Goal: Use online tool/utility: Utilize a website feature to perform a specific function

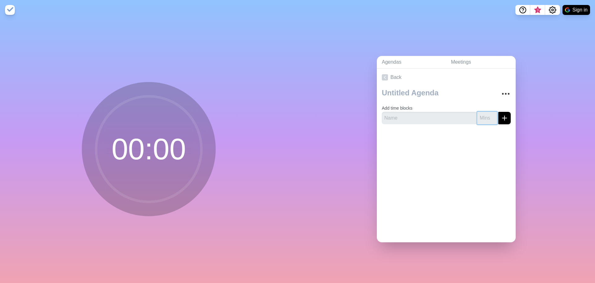
click at [479, 115] on input "number" at bounding box center [488, 118] width 20 height 12
drag, startPoint x: 479, startPoint y: 114, endPoint x: 471, endPoint y: 114, distance: 8.4
click at [478, 114] on input "35" at bounding box center [488, 118] width 20 height 12
type input "5"
click at [417, 118] on input "text" at bounding box center [429, 118] width 94 height 12
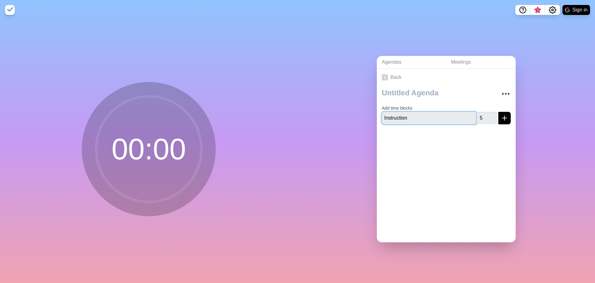
type input "Instruction"
click at [466, 148] on div at bounding box center [446, 141] width 139 height 25
click at [501, 114] on icon "submit" at bounding box center [504, 117] width 7 height 7
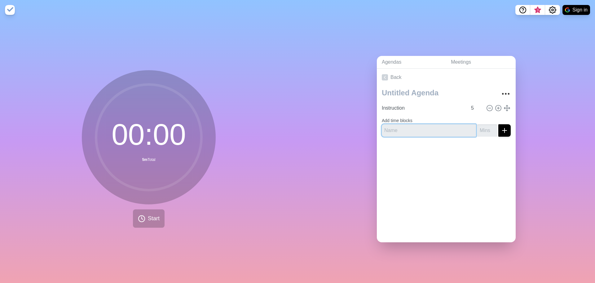
click at [403, 126] on input "text" at bounding box center [429, 130] width 94 height 12
type input "Game Play"
click at [480, 128] on input "number" at bounding box center [488, 130] width 20 height 12
type input "5"
type input "25"
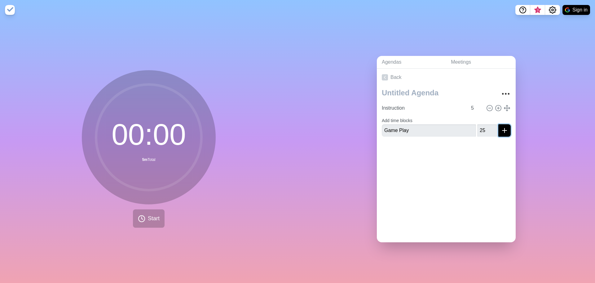
click at [503, 130] on line "submit" at bounding box center [505, 130] width 4 height 0
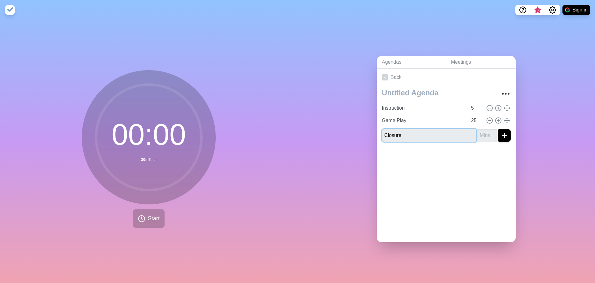
type input "Closure"
click at [481, 133] on input "number" at bounding box center [488, 135] width 20 height 12
type input "5"
click at [483, 167] on div at bounding box center [446, 158] width 139 height 25
click at [501, 133] on icon "submit" at bounding box center [504, 134] width 7 height 7
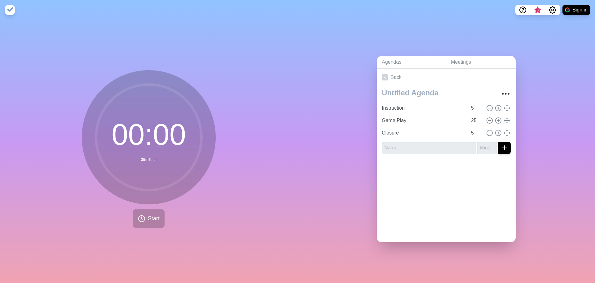
click at [485, 203] on div "Back Instruction 5 Game Play 25 Closure 5" at bounding box center [446, 155] width 139 height 173
click at [151, 214] on span "Start" at bounding box center [154, 218] width 12 height 8
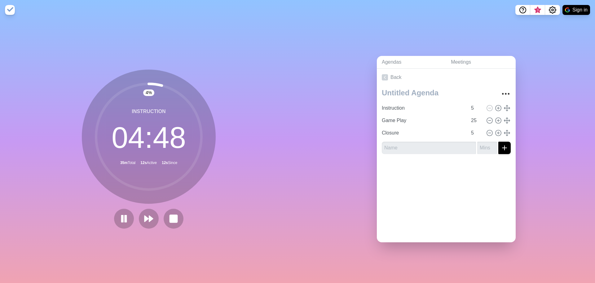
drag, startPoint x: 160, startPoint y: 83, endPoint x: 176, endPoint y: 100, distance: 23.5
click at [176, 100] on circle at bounding box center [148, 136] width 105 height 105
click at [144, 216] on icon at bounding box center [149, 218] width 11 height 11
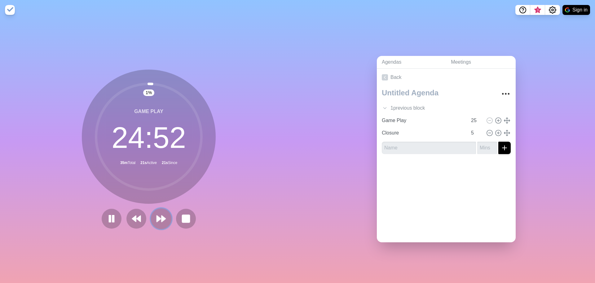
click at [157, 215] on polygon at bounding box center [159, 218] width 4 height 6
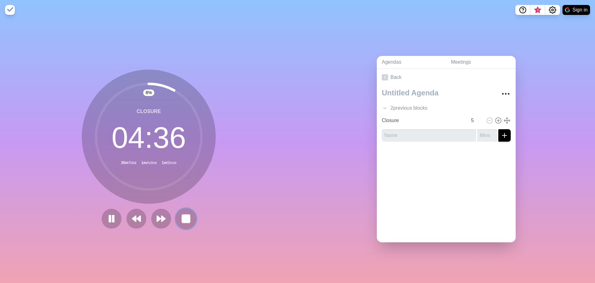
click at [185, 215] on rect at bounding box center [186, 218] width 8 height 8
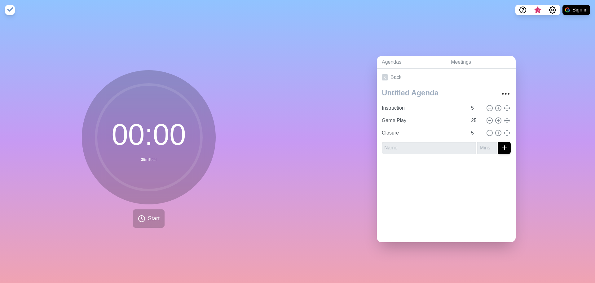
click at [335, 152] on div "Agendas Meetings Back Instruction 5 Game Play 25 Closure 5" at bounding box center [447, 151] width 298 height 263
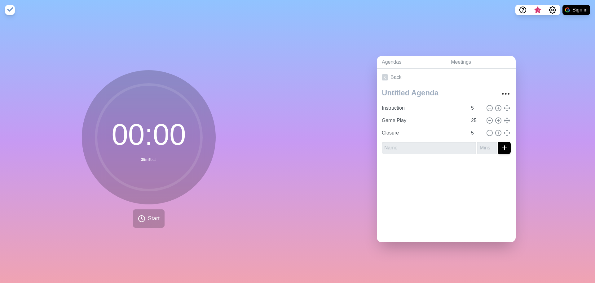
click at [230, 40] on div "00 : 00 35m Total Start" at bounding box center [149, 151] width 298 height 263
click at [170, 120] on circle at bounding box center [148, 136] width 105 height 105
click at [163, 149] on circle at bounding box center [148, 136] width 105 height 105
click at [163, 148] on circle at bounding box center [148, 136] width 105 height 105
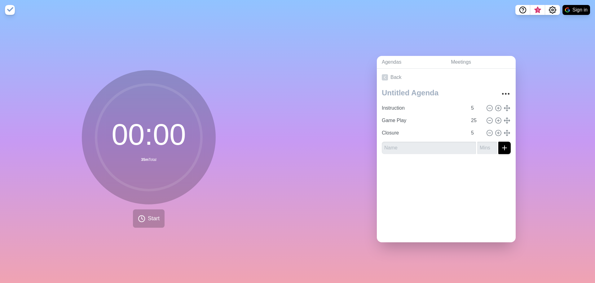
click at [142, 98] on circle at bounding box center [148, 136] width 105 height 105
click at [64, 36] on div "00 : 00 35m Total Start" at bounding box center [149, 151] width 298 height 263
click at [7, 8] on img at bounding box center [10, 10] width 10 height 10
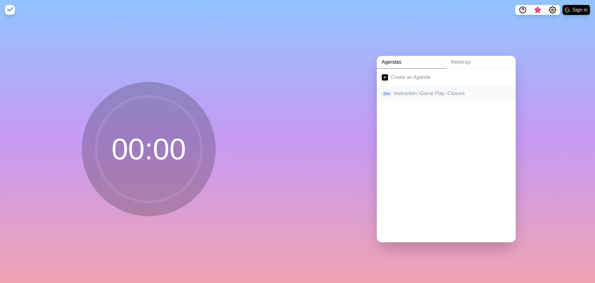
click at [429, 90] on p "Instruction • Game Play • Closure" at bounding box center [452, 93] width 117 height 7
